Goal: Information Seeking & Learning: Compare options

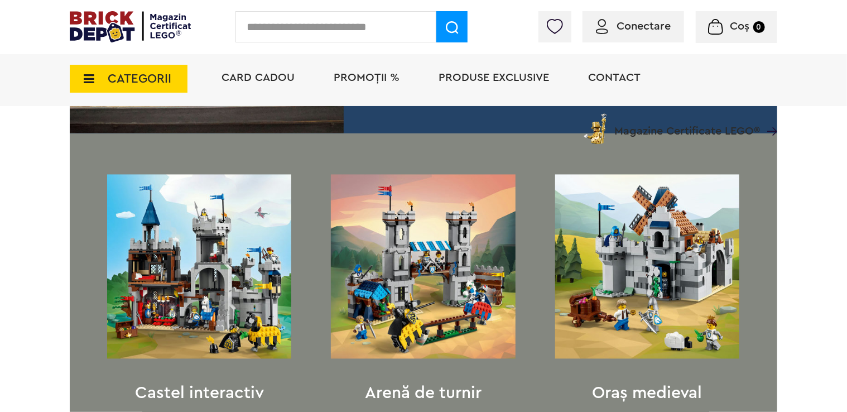
scroll to position [827, 0]
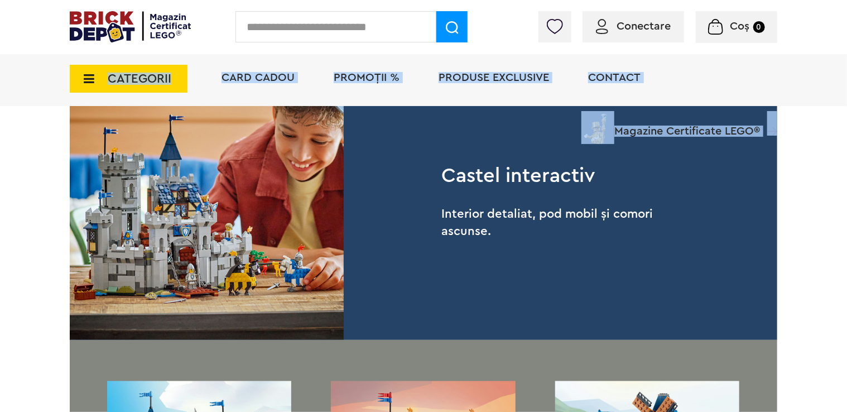
drag, startPoint x: 848, startPoint y: 99, endPoint x: 832, endPoint y: 131, distance: 35.9
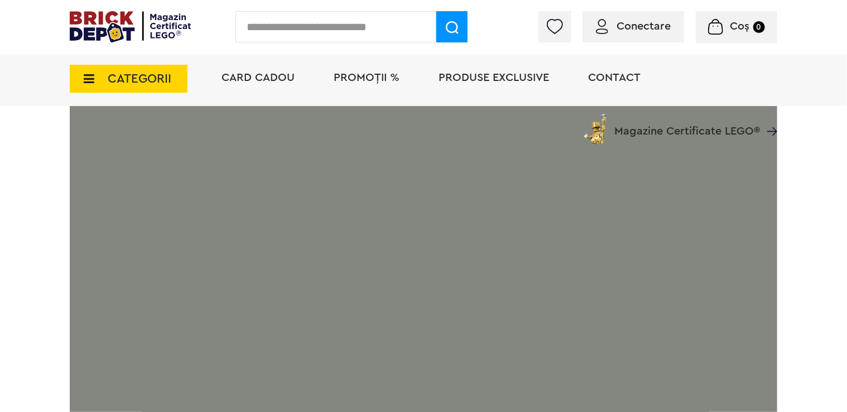
scroll to position [1830, 0]
click at [101, 76] on span "CATEGORII" at bounding box center [129, 79] width 118 height 28
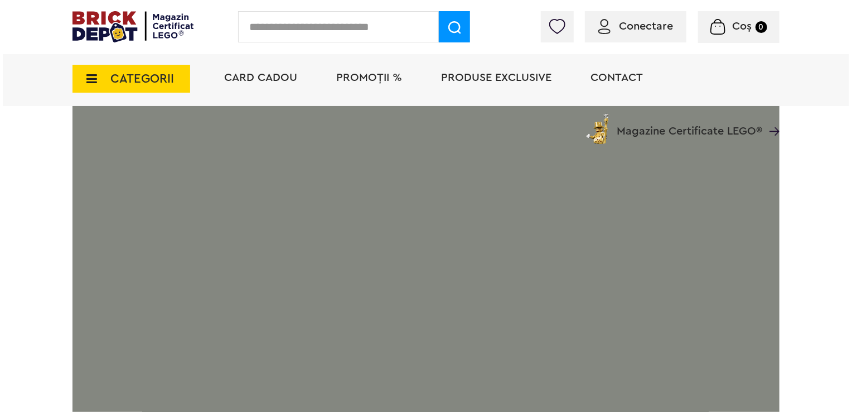
scroll to position [1832, 0]
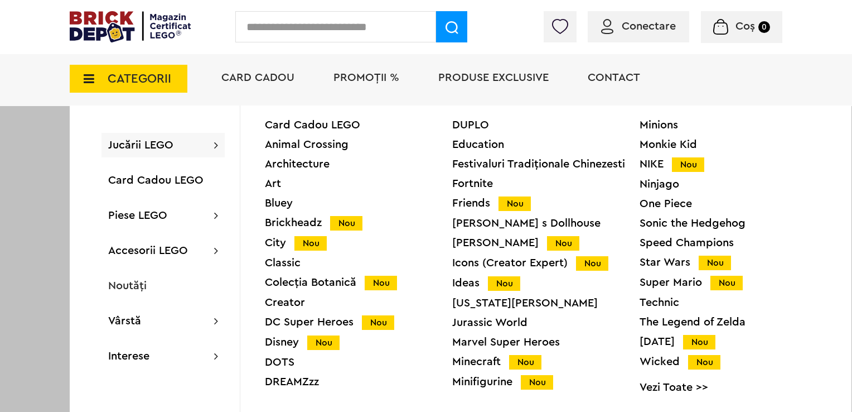
click at [520, 343] on div "Marvel Super Heroes" at bounding box center [545, 341] width 187 height 11
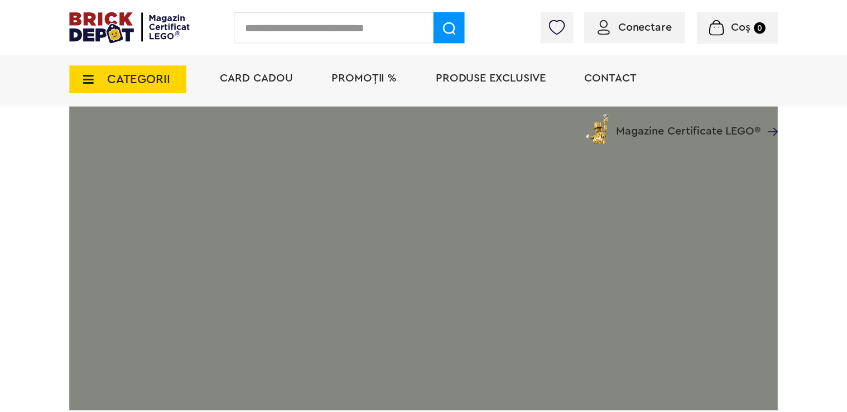
scroll to position [1830, 0]
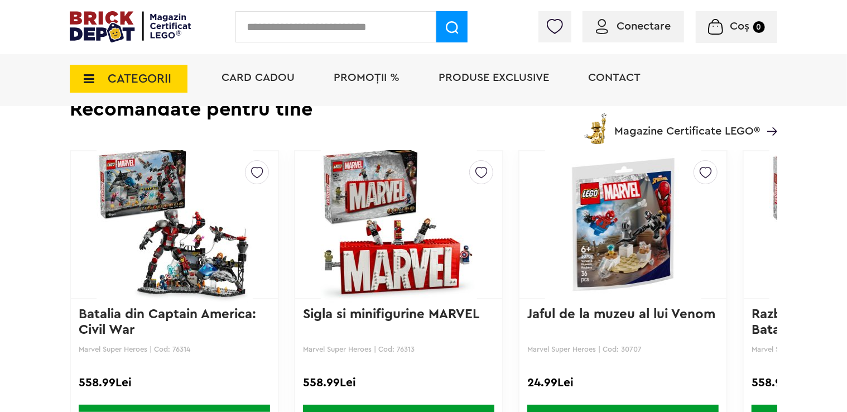
scroll to position [1806, 0]
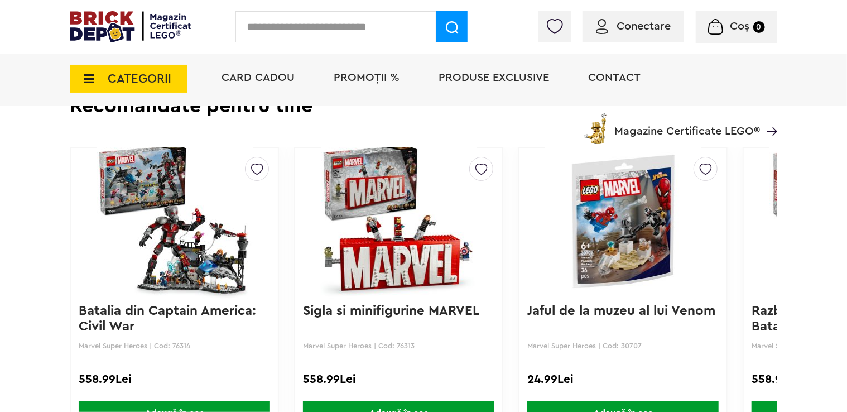
click at [772, 127] on img at bounding box center [772, 131] width 10 height 8
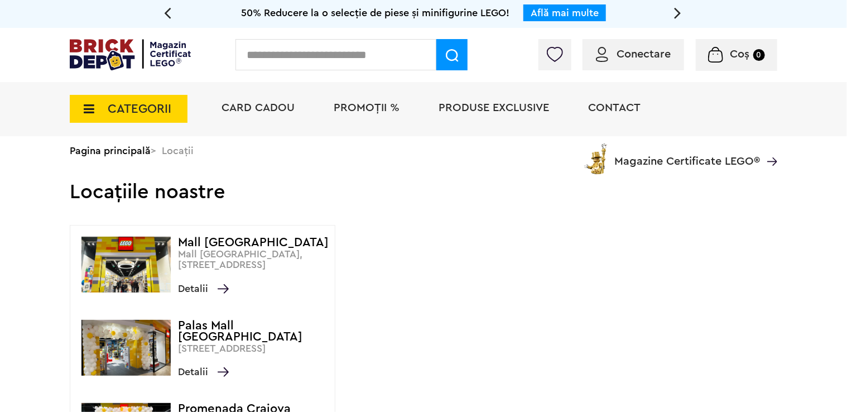
click at [89, 104] on icon at bounding box center [85, 109] width 17 height 12
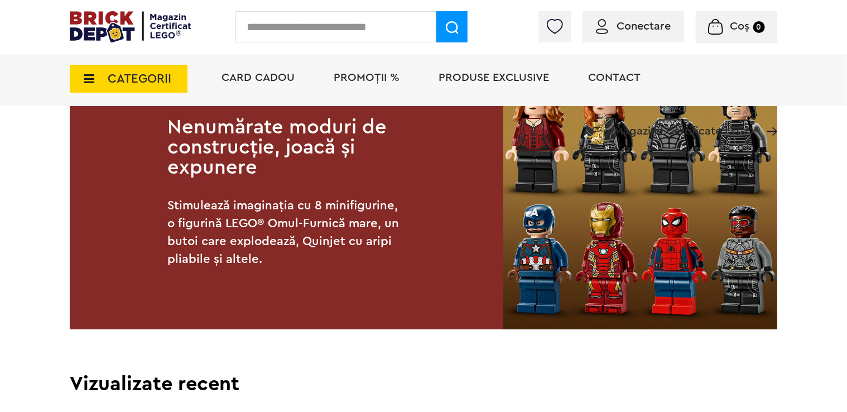
scroll to position [1323, 0]
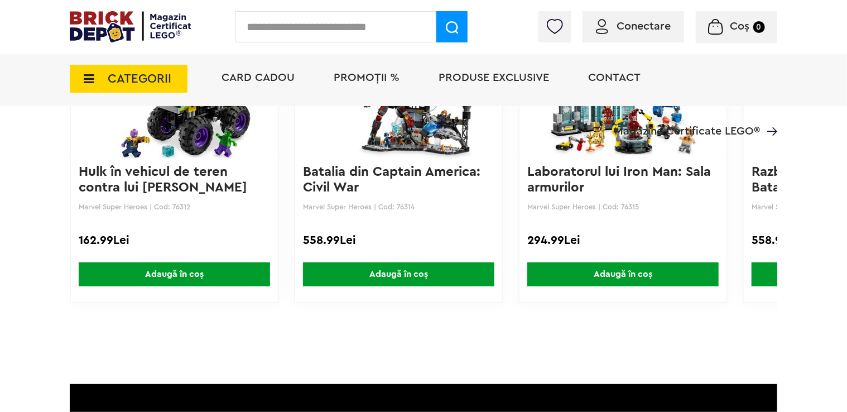
scroll to position [1906, 0]
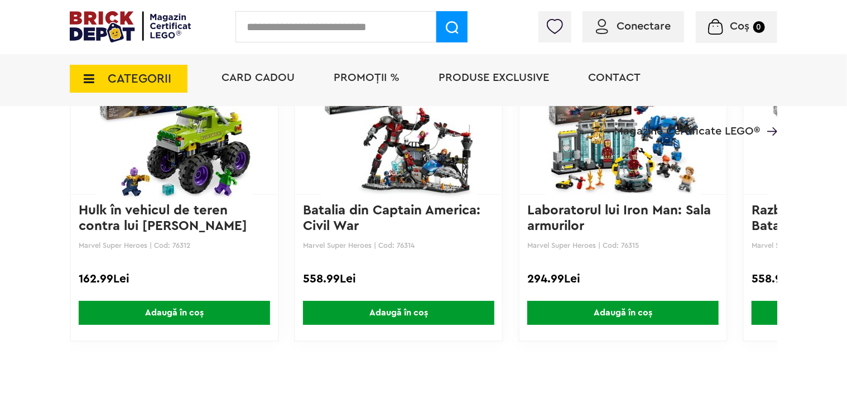
drag, startPoint x: 466, startPoint y: 356, endPoint x: 485, endPoint y: 354, distance: 19.1
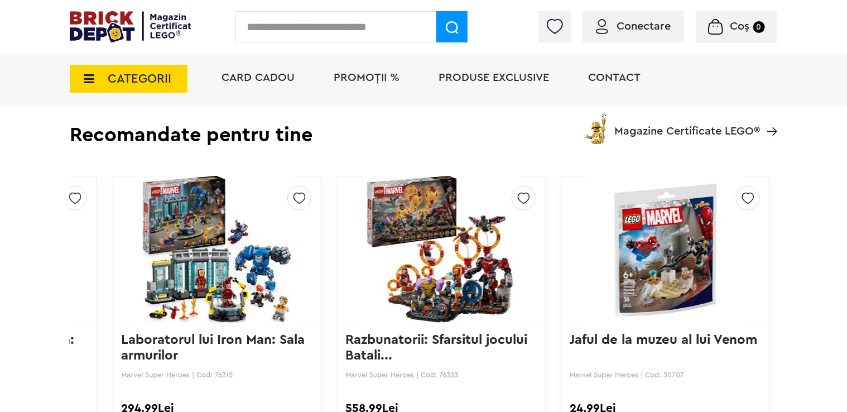
scroll to position [1795, 0]
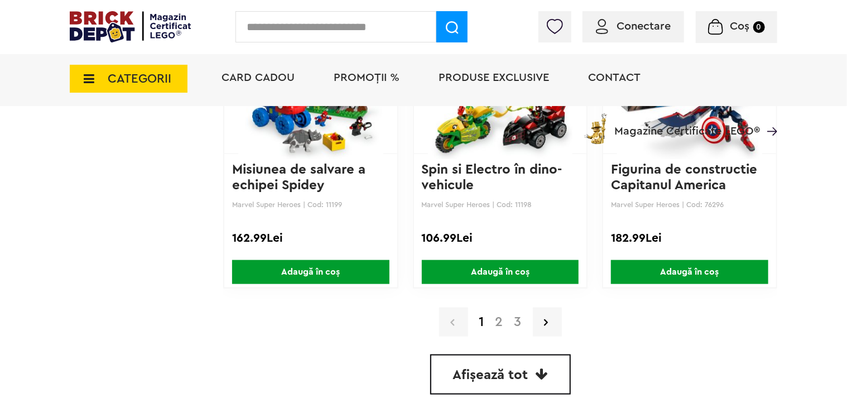
scroll to position [2755, 0]
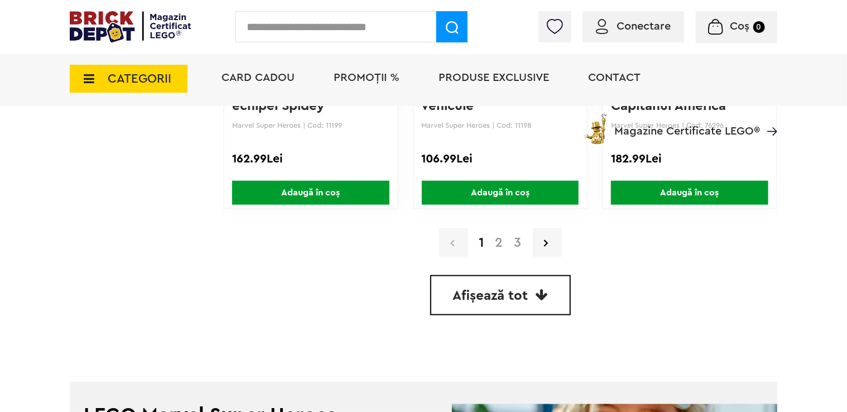
click at [500, 238] on link "2" at bounding box center [499, 242] width 19 height 13
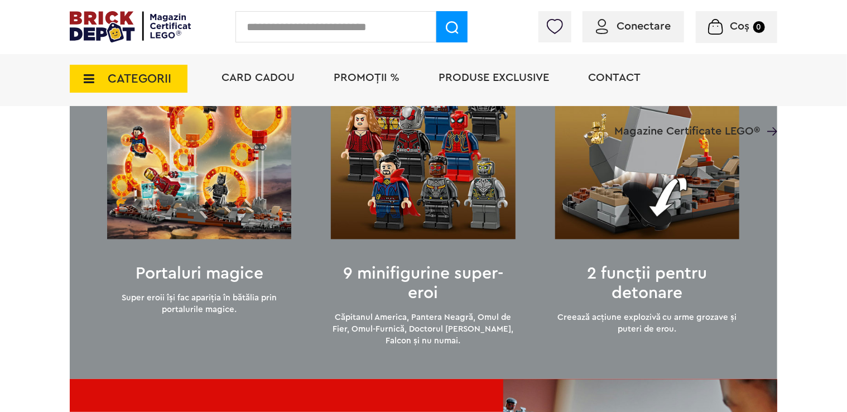
scroll to position [1060, 0]
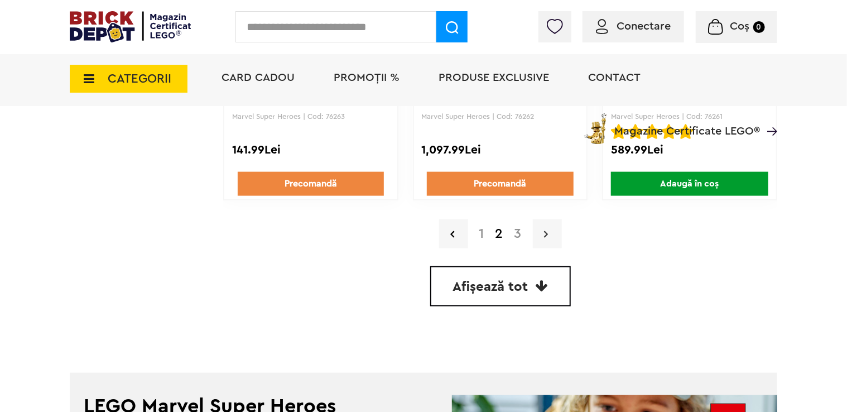
scroll to position [2769, 0]
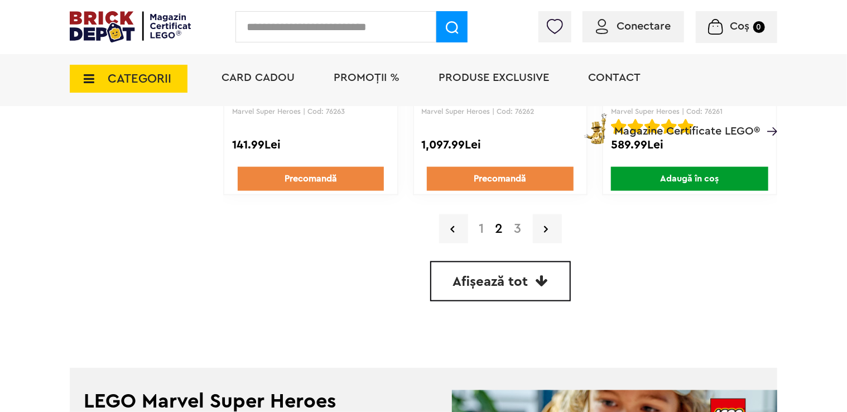
click at [515, 228] on link "3" at bounding box center [518, 228] width 18 height 13
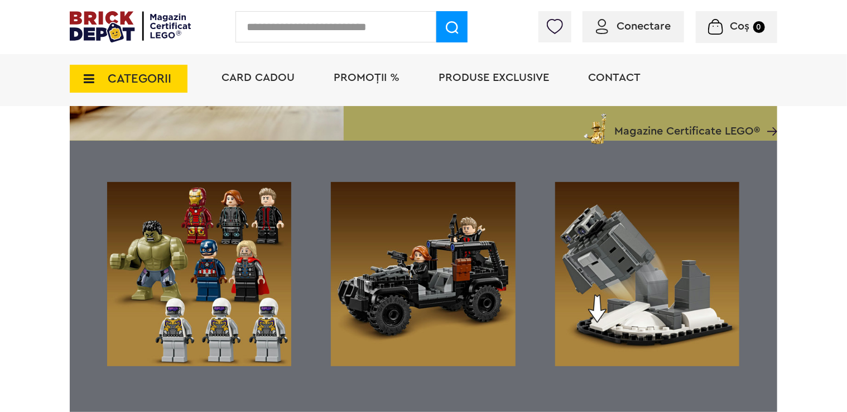
scroll to position [1031, 0]
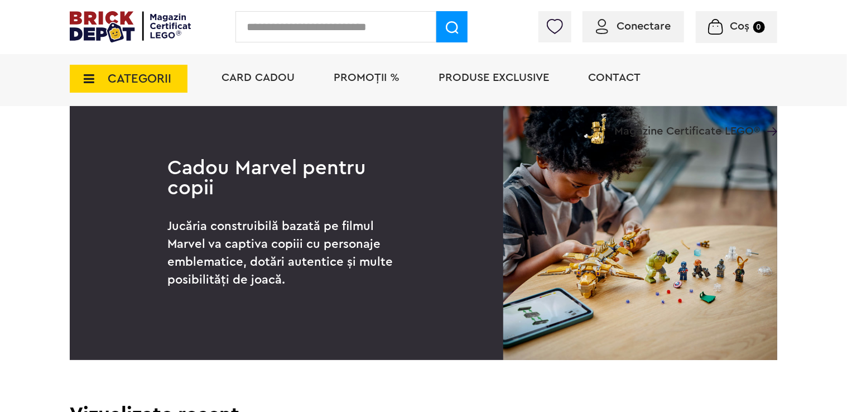
scroll to position [1384, 0]
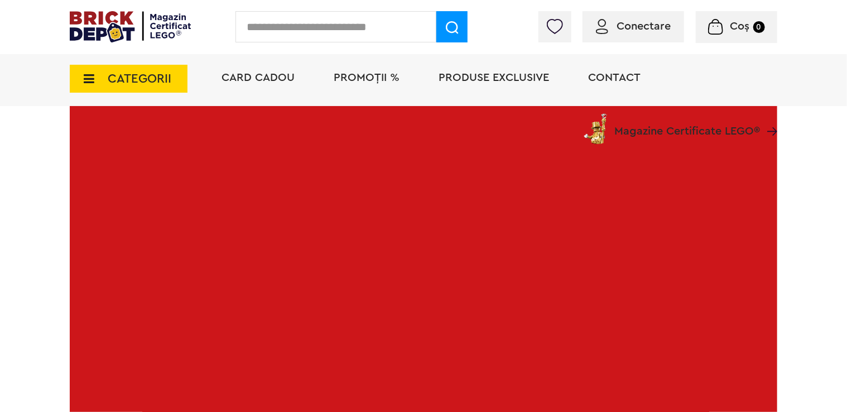
scroll to position [1795, 0]
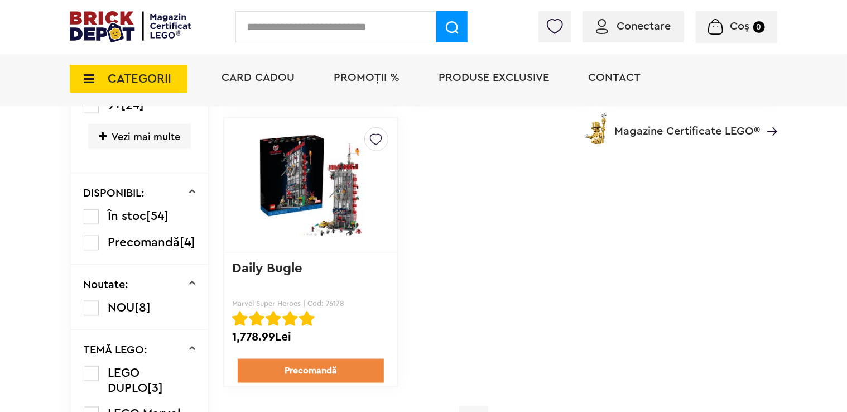
scroll to position [597, 0]
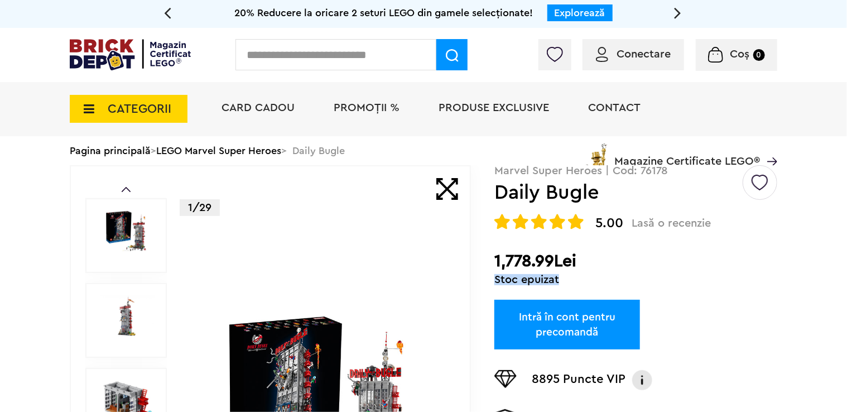
drag, startPoint x: 498, startPoint y: 279, endPoint x: 573, endPoint y: 283, distance: 76.0
click at [573, 283] on div "Stoc epuizat" at bounding box center [635, 279] width 283 height 11
